Goal: Task Accomplishment & Management: Manage account settings

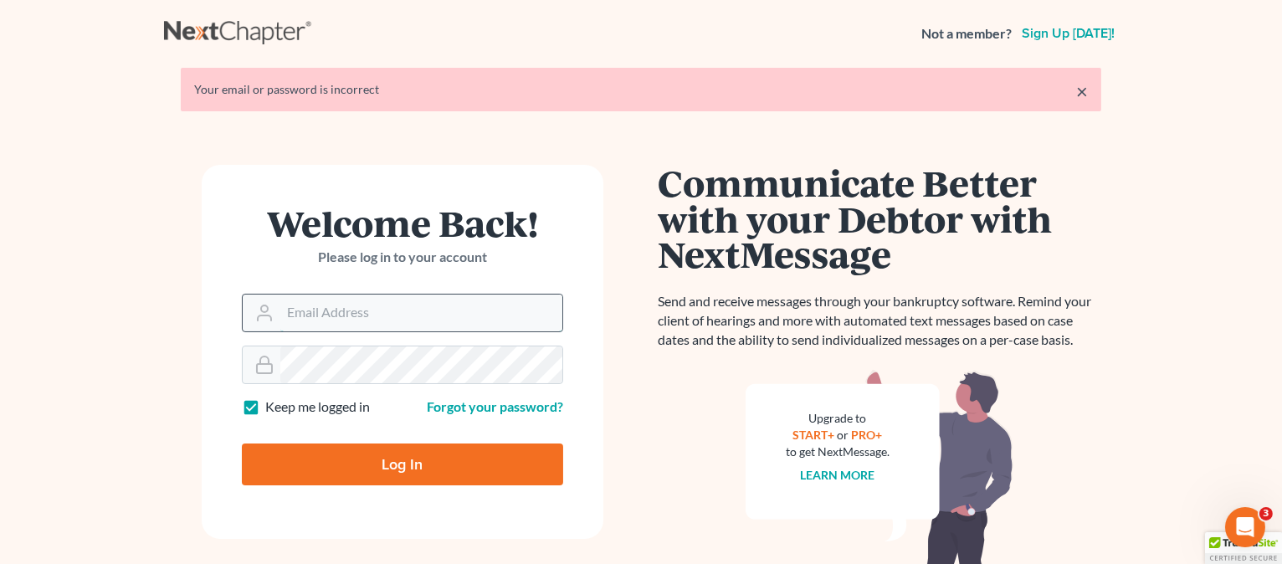
click at [341, 329] on input "Email Address" at bounding box center [421, 313] width 282 height 37
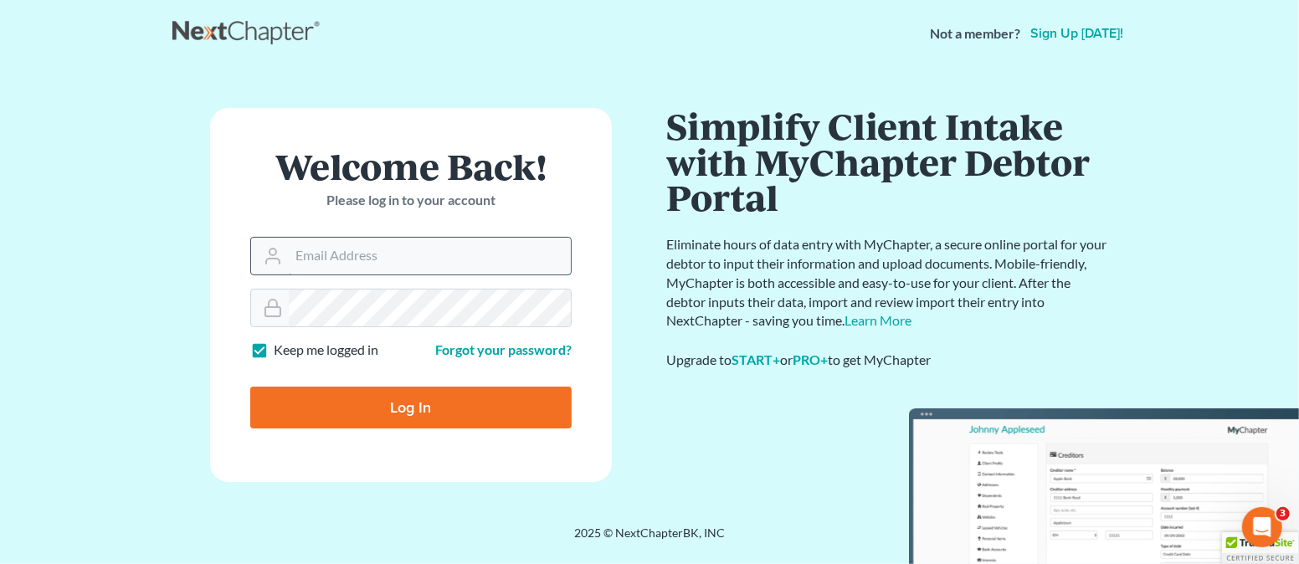
type input "[EMAIL_ADDRESS][DOMAIN_NAME]"
click at [402, 404] on input "Log In" at bounding box center [410, 408] width 321 height 42
type input "Thinking..."
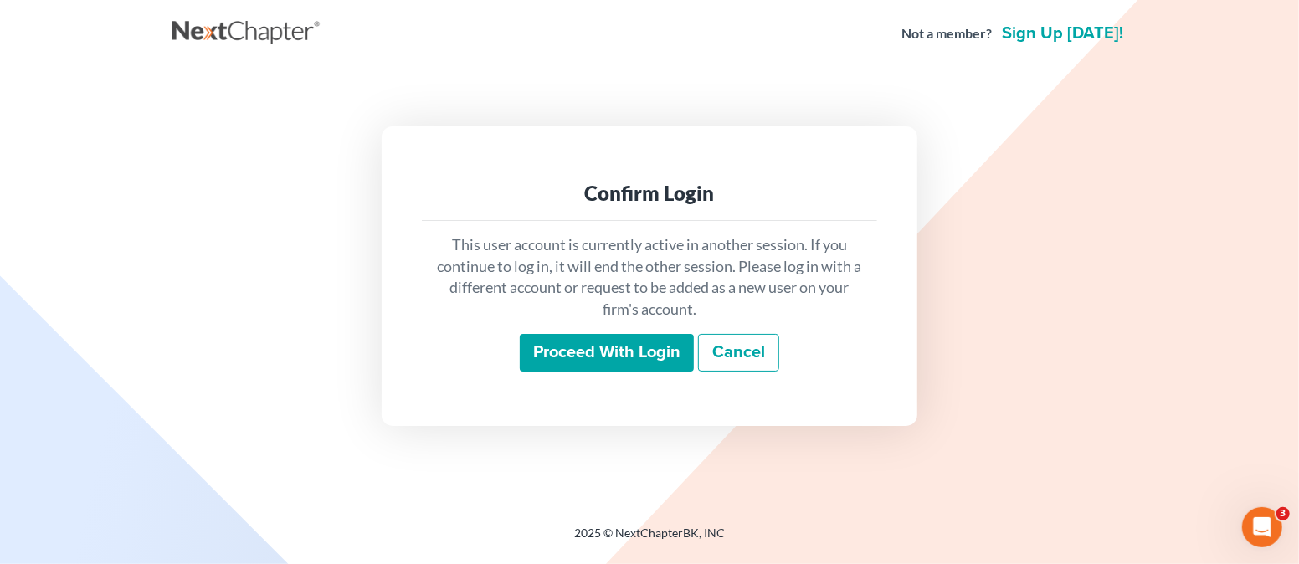
click at [577, 350] on input "Proceed with login" at bounding box center [607, 353] width 174 height 39
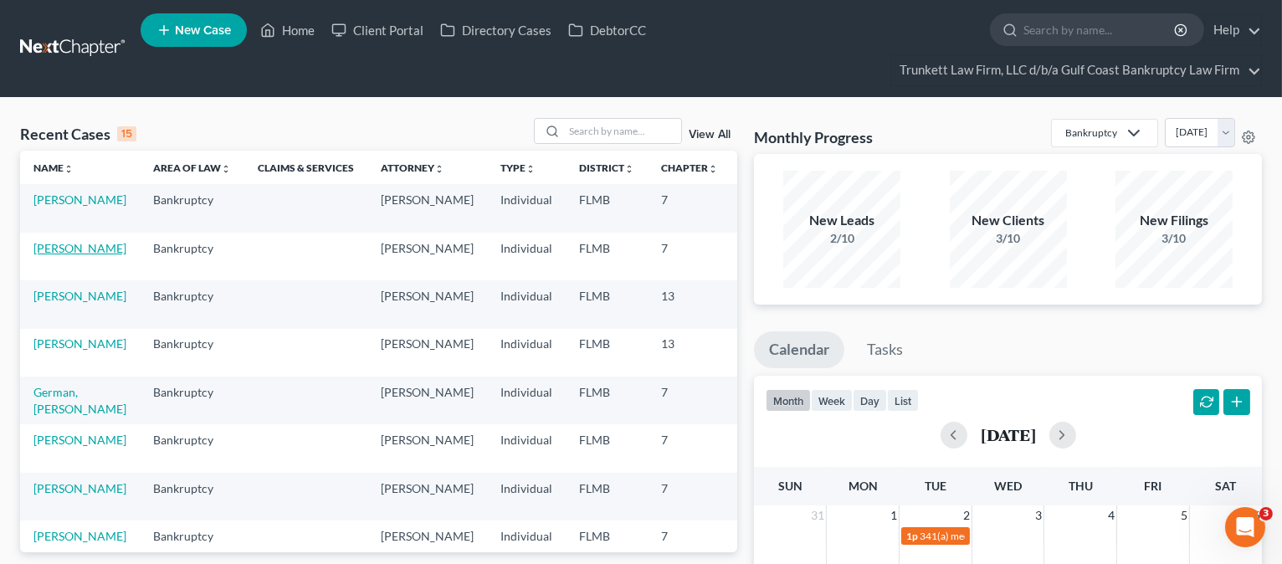
click at [83, 248] on link "[PERSON_NAME]" at bounding box center [79, 248] width 93 height 14
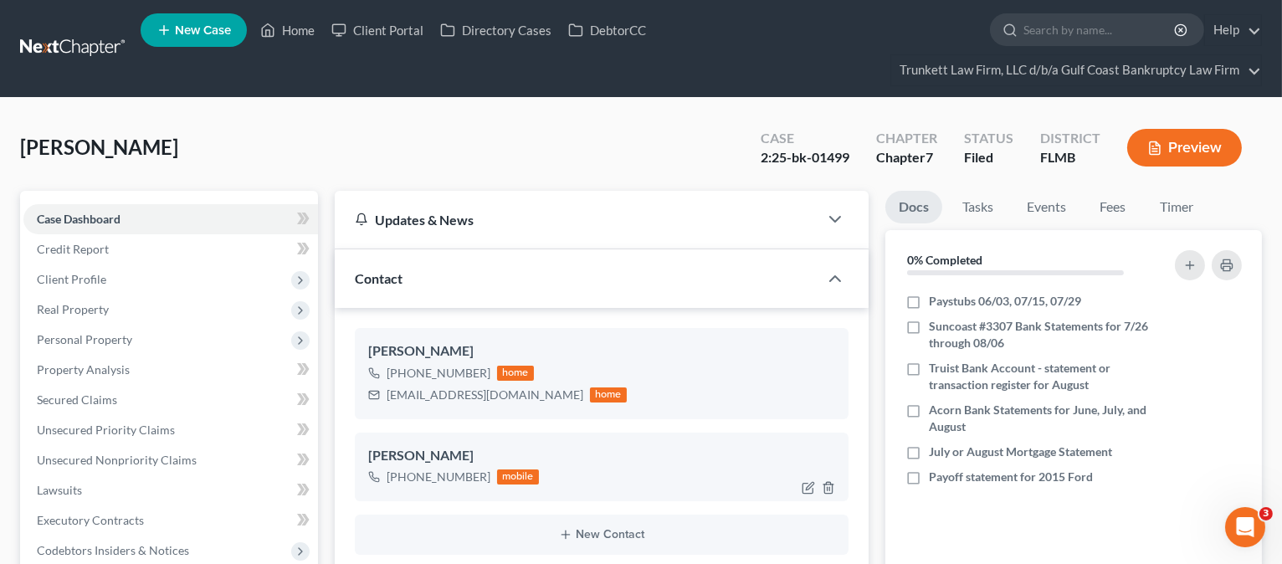
scroll to position [2183, 0]
click at [929, 362] on label "Truist Bank Account - statement or transaction register for August" at bounding box center [1041, 376] width 225 height 33
click at [936, 362] on input "Truist Bank Account - statement or transaction register for August" at bounding box center [941, 365] width 11 height 11
click at [929, 368] on label "Truist Bank Account - statement or transaction register for August" at bounding box center [1041, 376] width 225 height 33
click at [936, 368] on input "Truist Bank Account - statement or transaction register for August" at bounding box center [941, 365] width 11 height 11
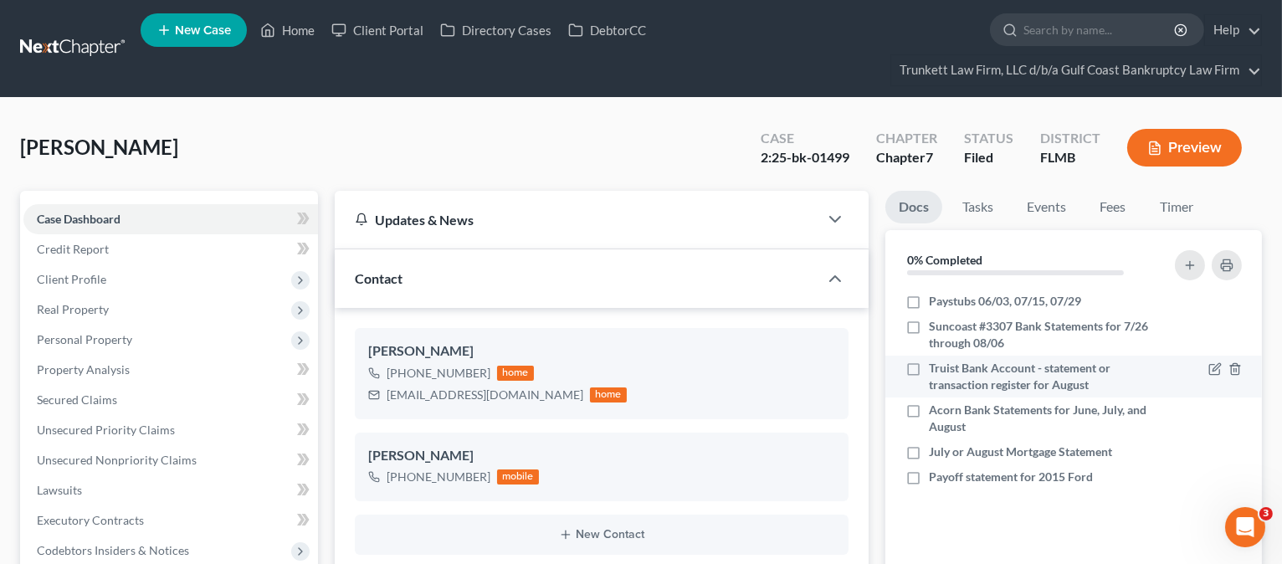
click at [929, 368] on label "Truist Bank Account - statement or transaction register for August" at bounding box center [1041, 376] width 225 height 33
click at [936, 368] on input "Truist Bank Account - statement or transaction register for August" at bounding box center [941, 365] width 11 height 11
checkbox input "true"
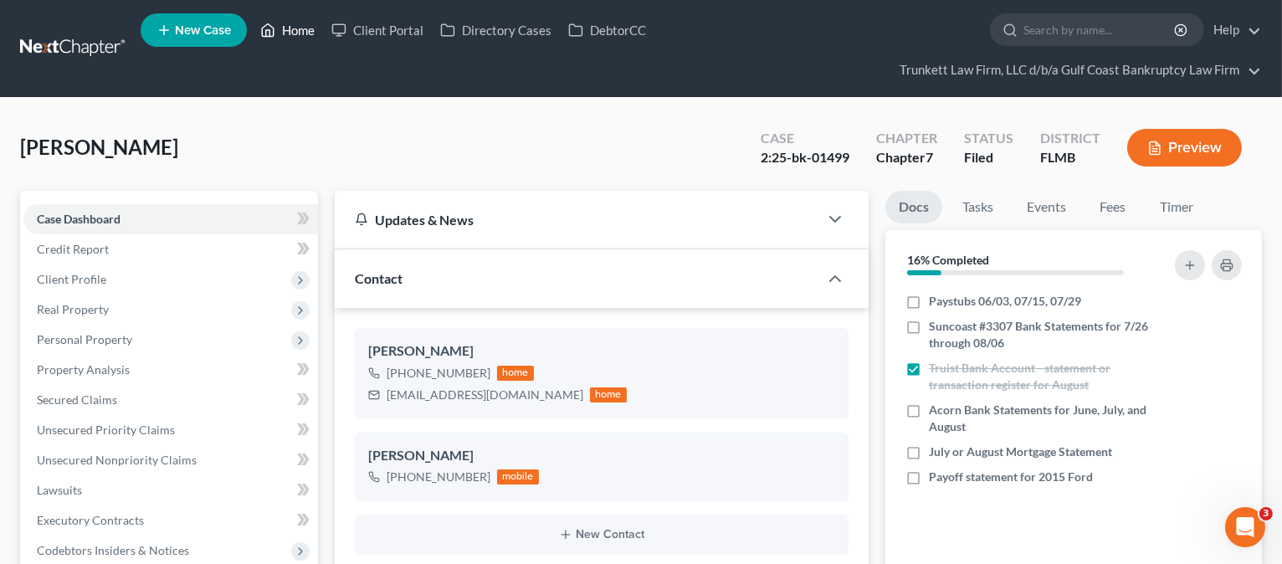
click at [300, 33] on link "Home" at bounding box center [287, 30] width 71 height 30
